Goal: Navigation & Orientation: Find specific page/section

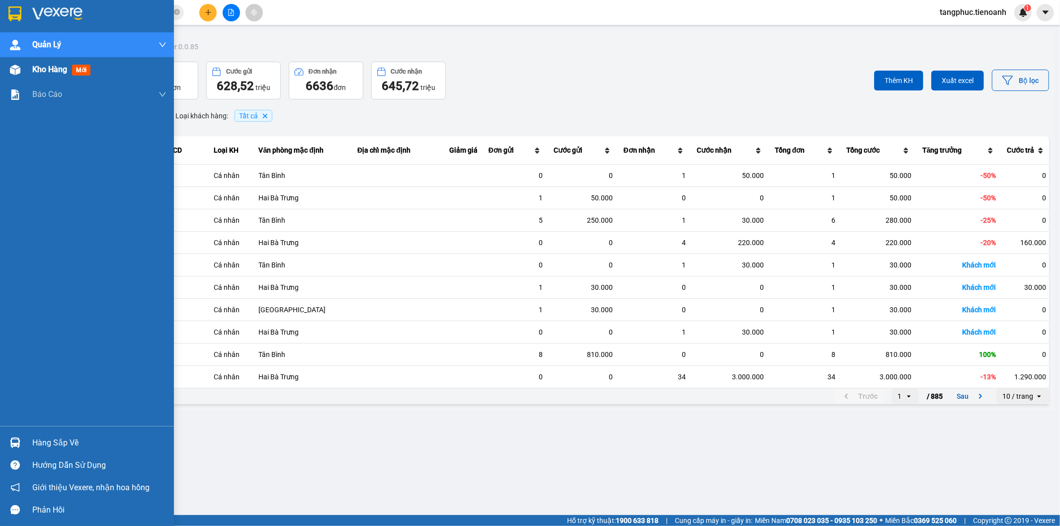
click at [93, 74] on div "Kho hàng mới" at bounding box center [63, 69] width 62 height 12
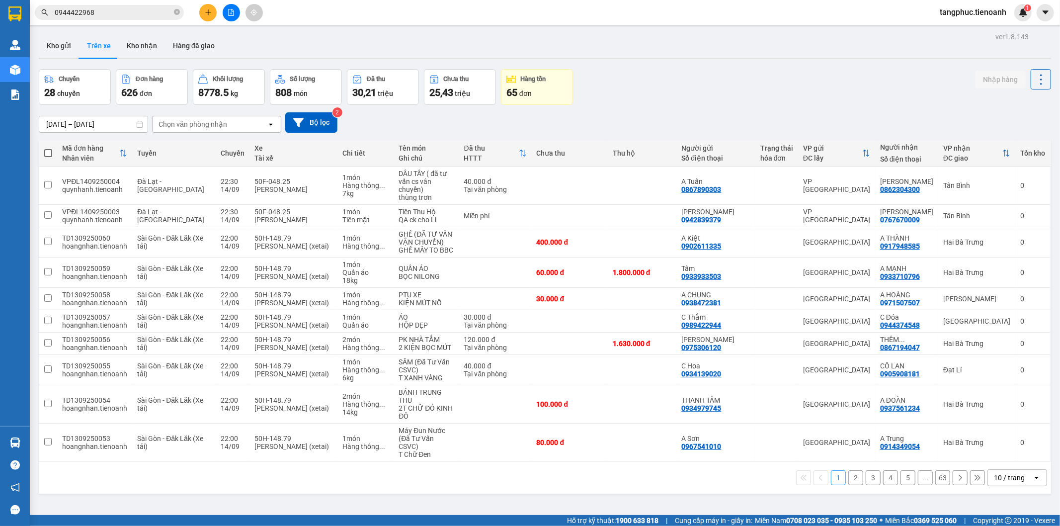
click at [681, 63] on div "ver 1.8.143 Kho gửi Trên xe Kho nhận Hàng đã giao Chuyến 28 chuyến Đơn hàng 626…" at bounding box center [545, 293] width 1020 height 526
click at [53, 42] on button "Kho gửi" at bounding box center [59, 46] width 40 height 24
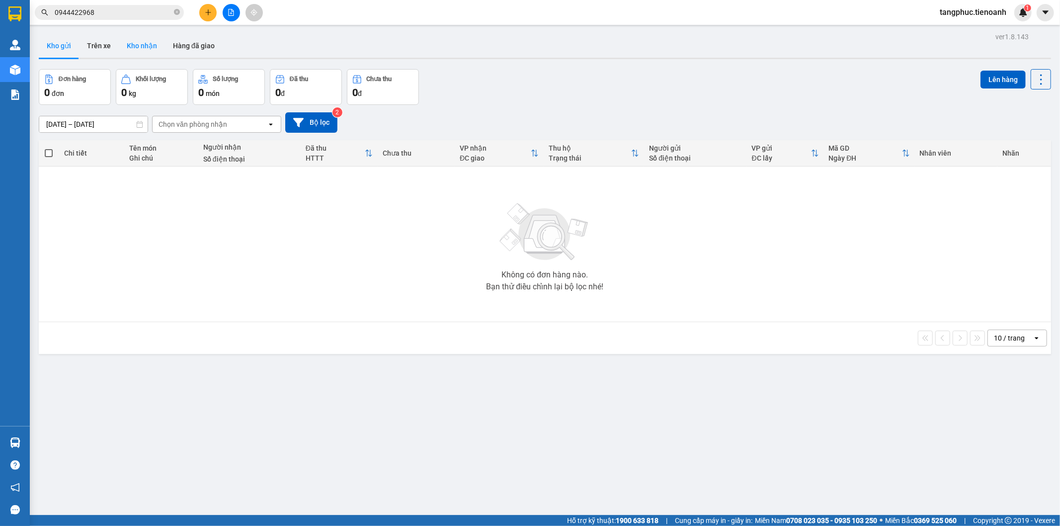
click at [148, 46] on button "Kho nhận" at bounding box center [142, 46] width 46 height 24
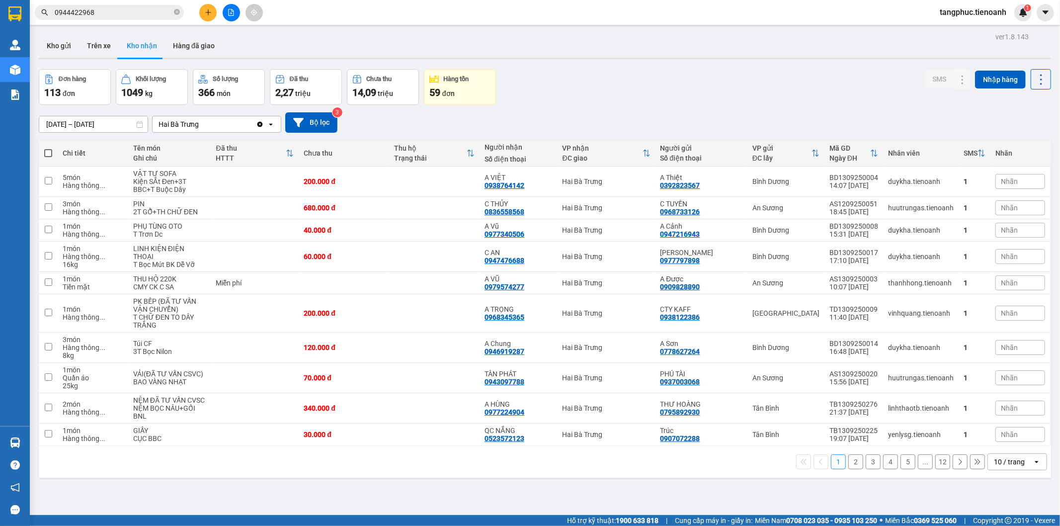
click at [676, 76] on div "Đơn hàng 113 đơn Khối lượng 1049 kg Số lượng 366 món Đã thu 2,27 triệu Chưa thu…" at bounding box center [545, 87] width 1012 height 36
click at [968, 14] on span "tangphuc.tienoanh" at bounding box center [972, 12] width 82 height 12
click at [962, 35] on span "Đăng xuất" at bounding box center [977, 30] width 62 height 11
